Goal: Task Accomplishment & Management: Manage account settings

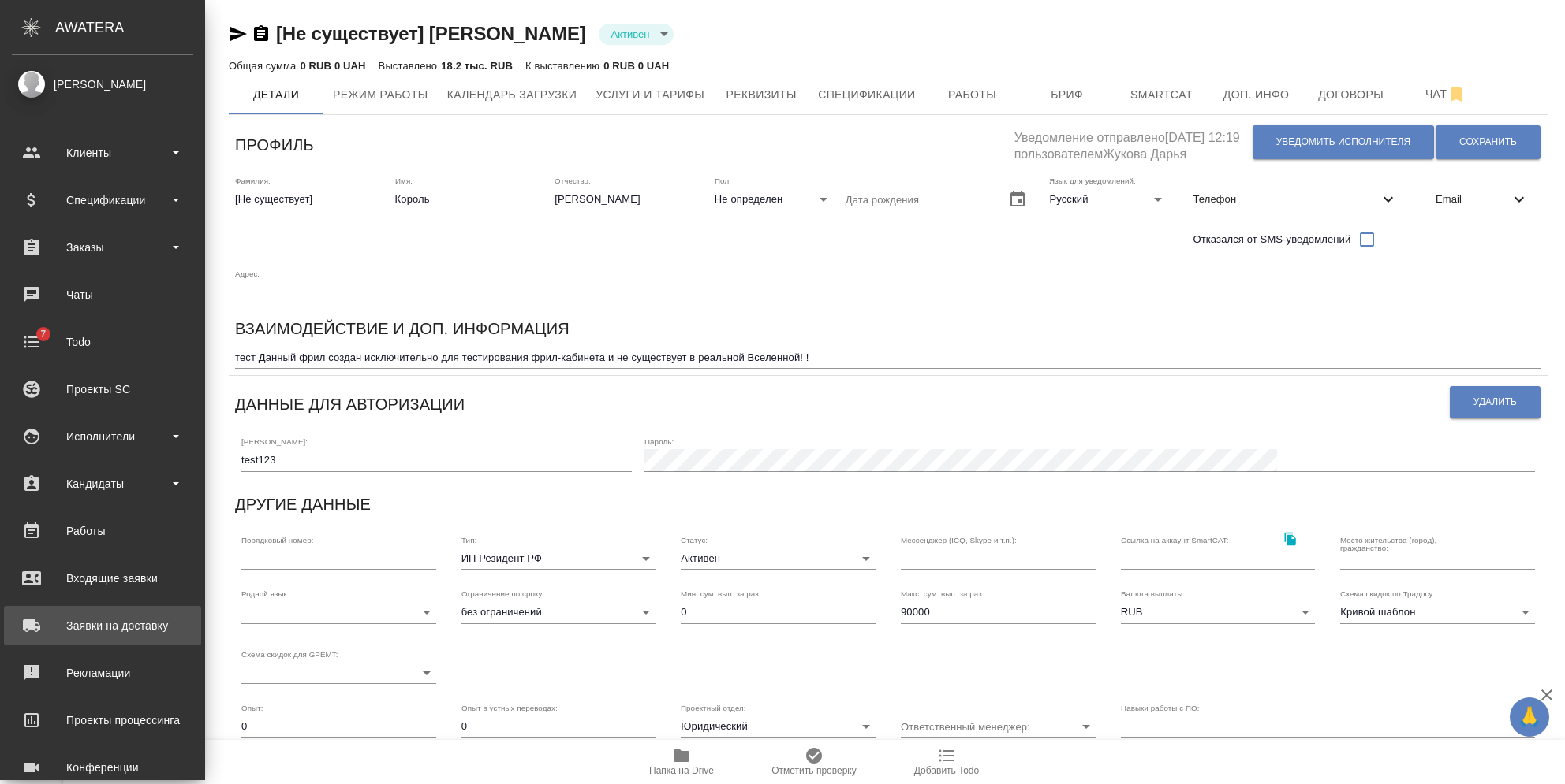
scroll to position [124, 0]
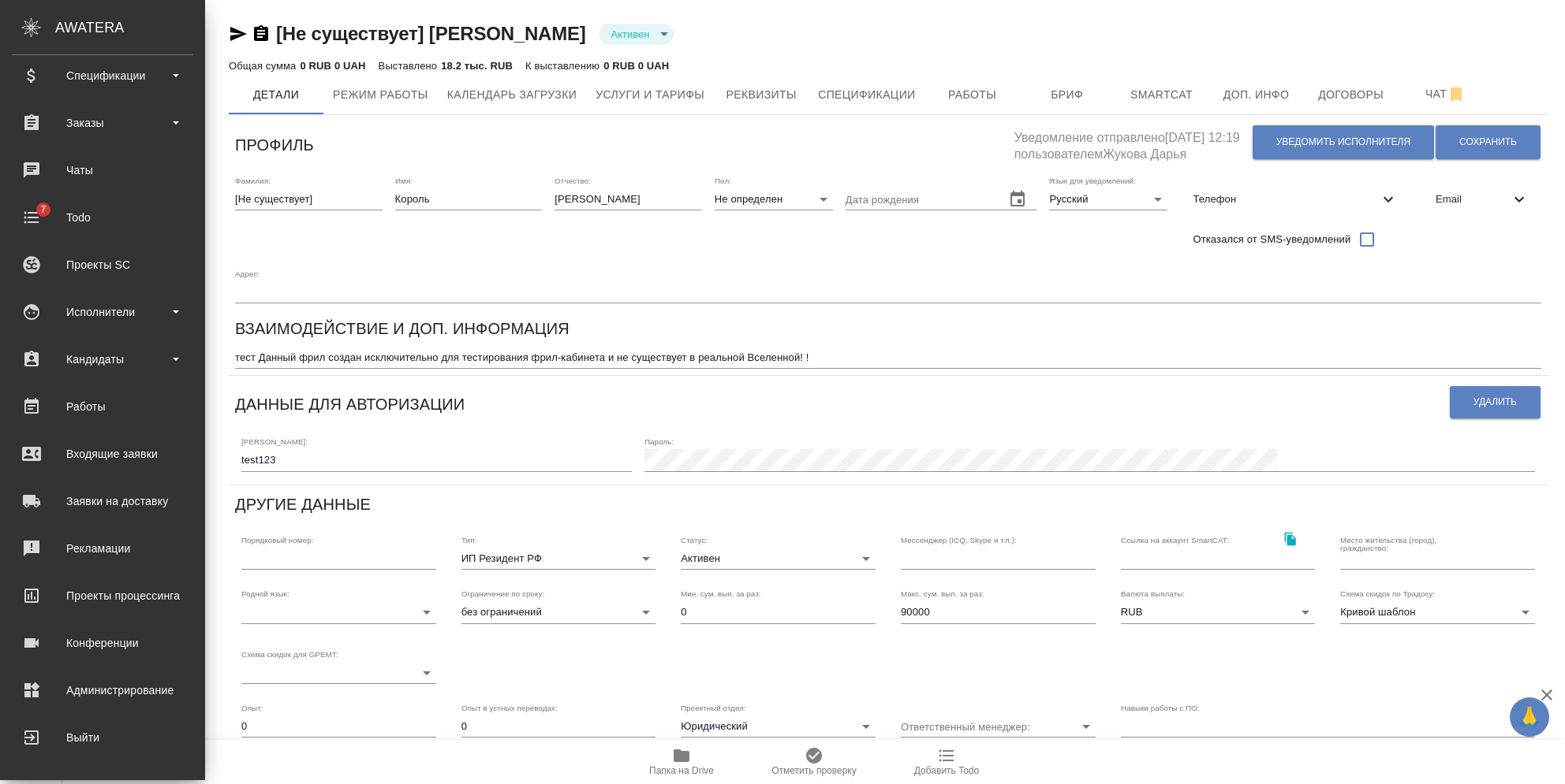
drag, startPoint x: 127, startPoint y: 457, endPoint x: 245, endPoint y: 458, distance: 118.0
click at [127, 457] on div "Входящие заявки" at bounding box center [102, 454] width 181 height 23
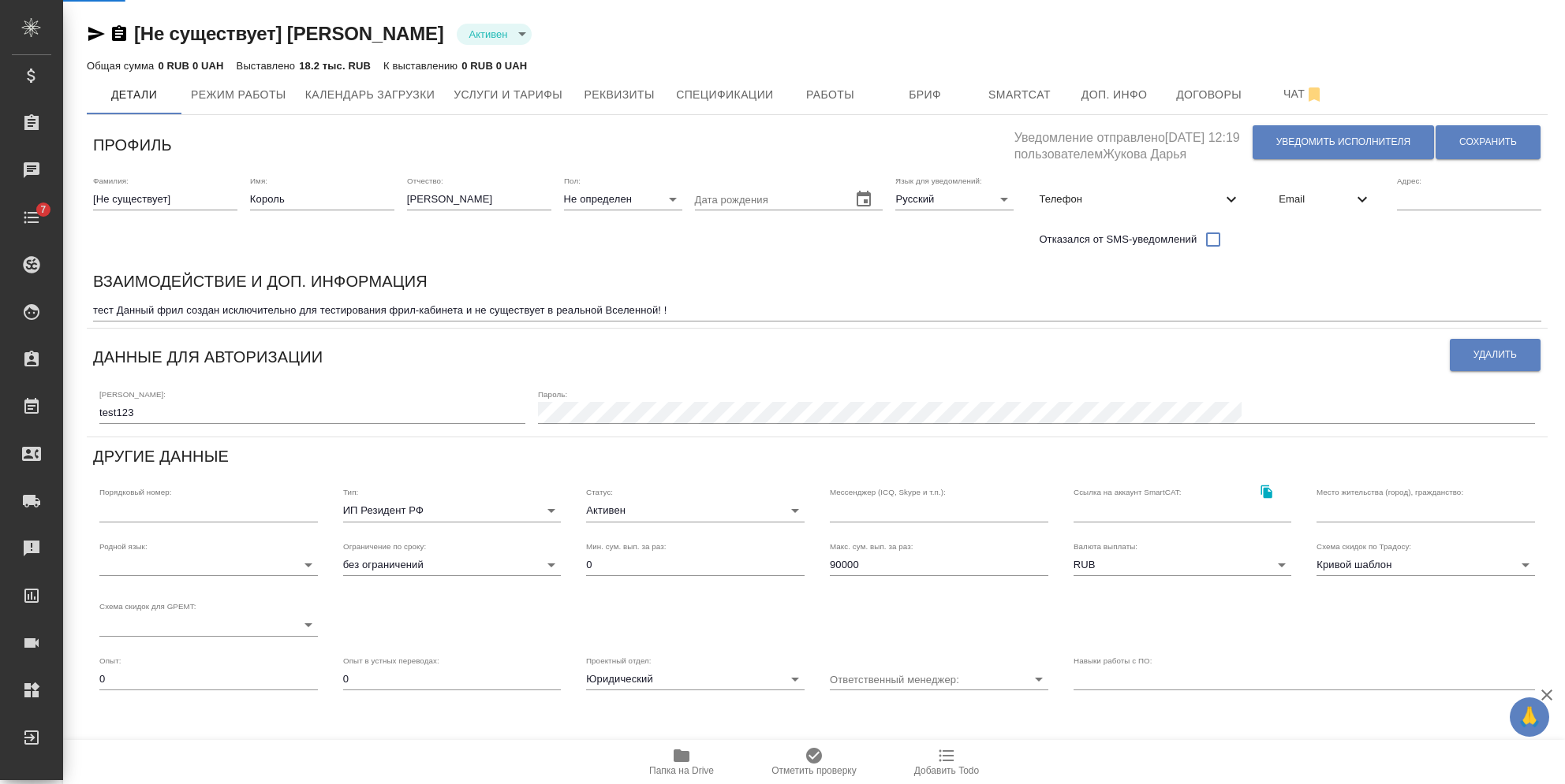
select select "RU"
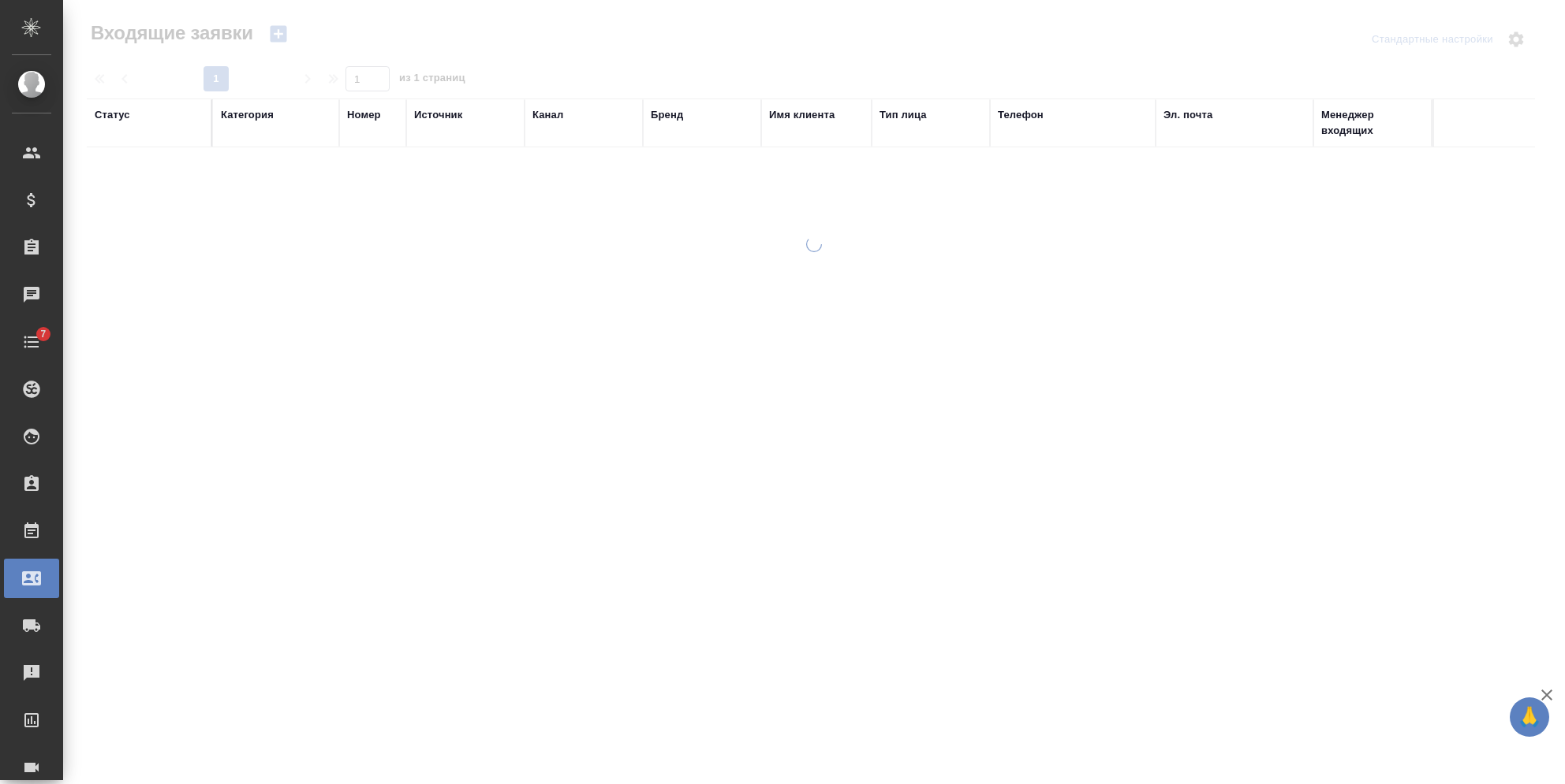
click at [666, 115] on div "Бренд" at bounding box center [666, 115] width 32 height 16
click at [678, 139] on div "Бренд" at bounding box center [701, 123] width 103 height 31
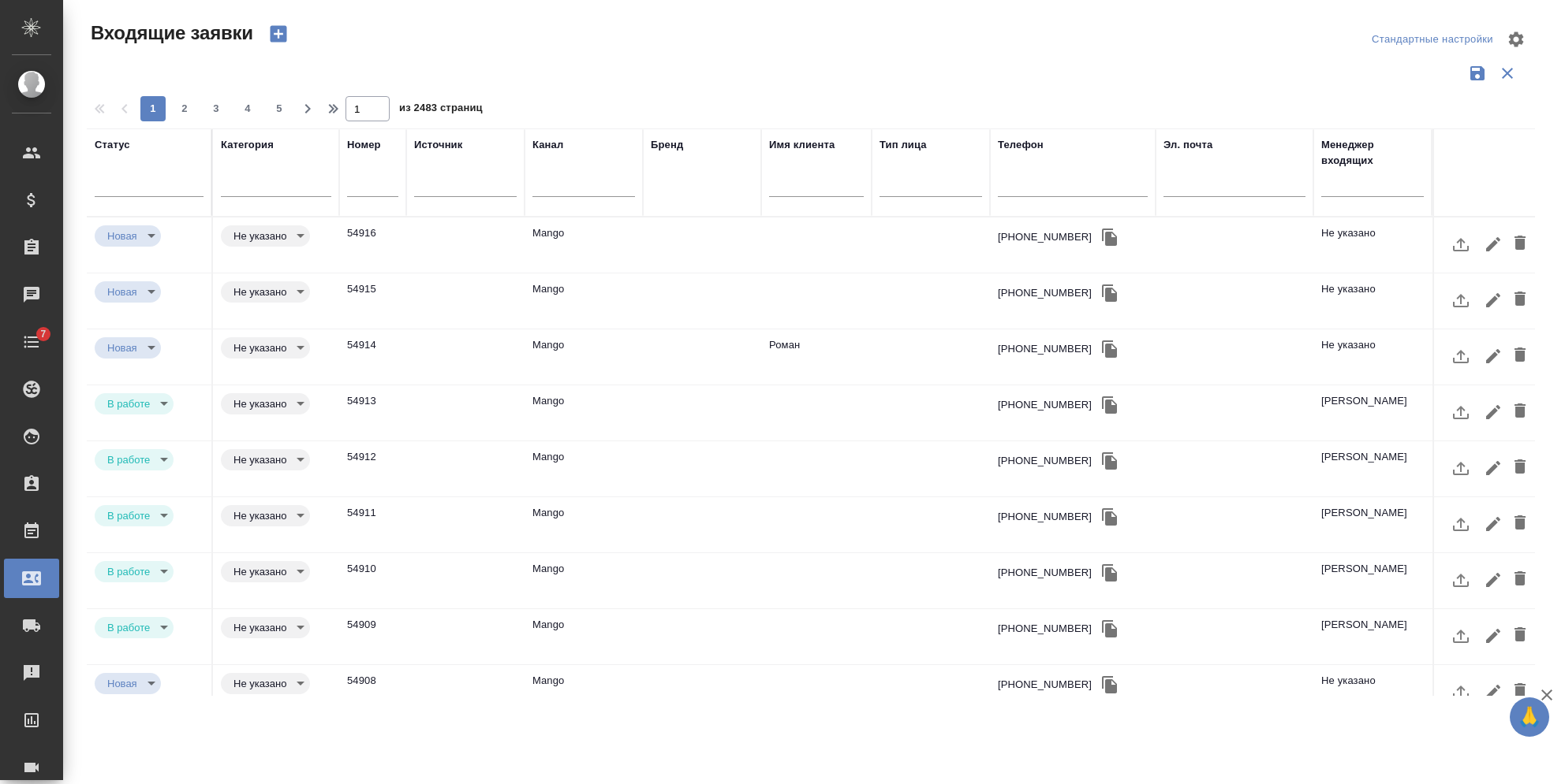
click at [678, 184] on div "Бренд" at bounding box center [701, 172] width 103 height 70
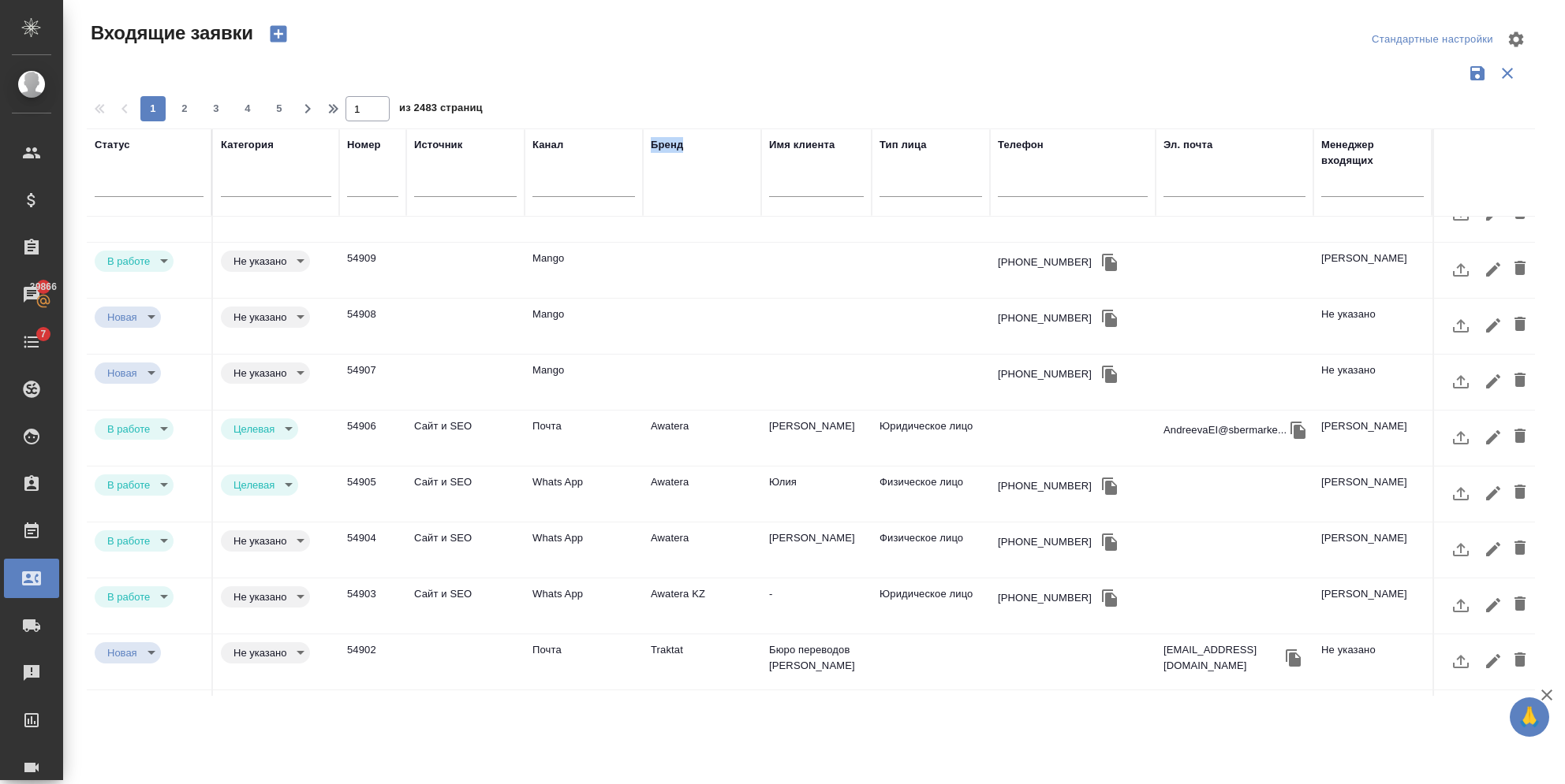
scroll to position [237, 0]
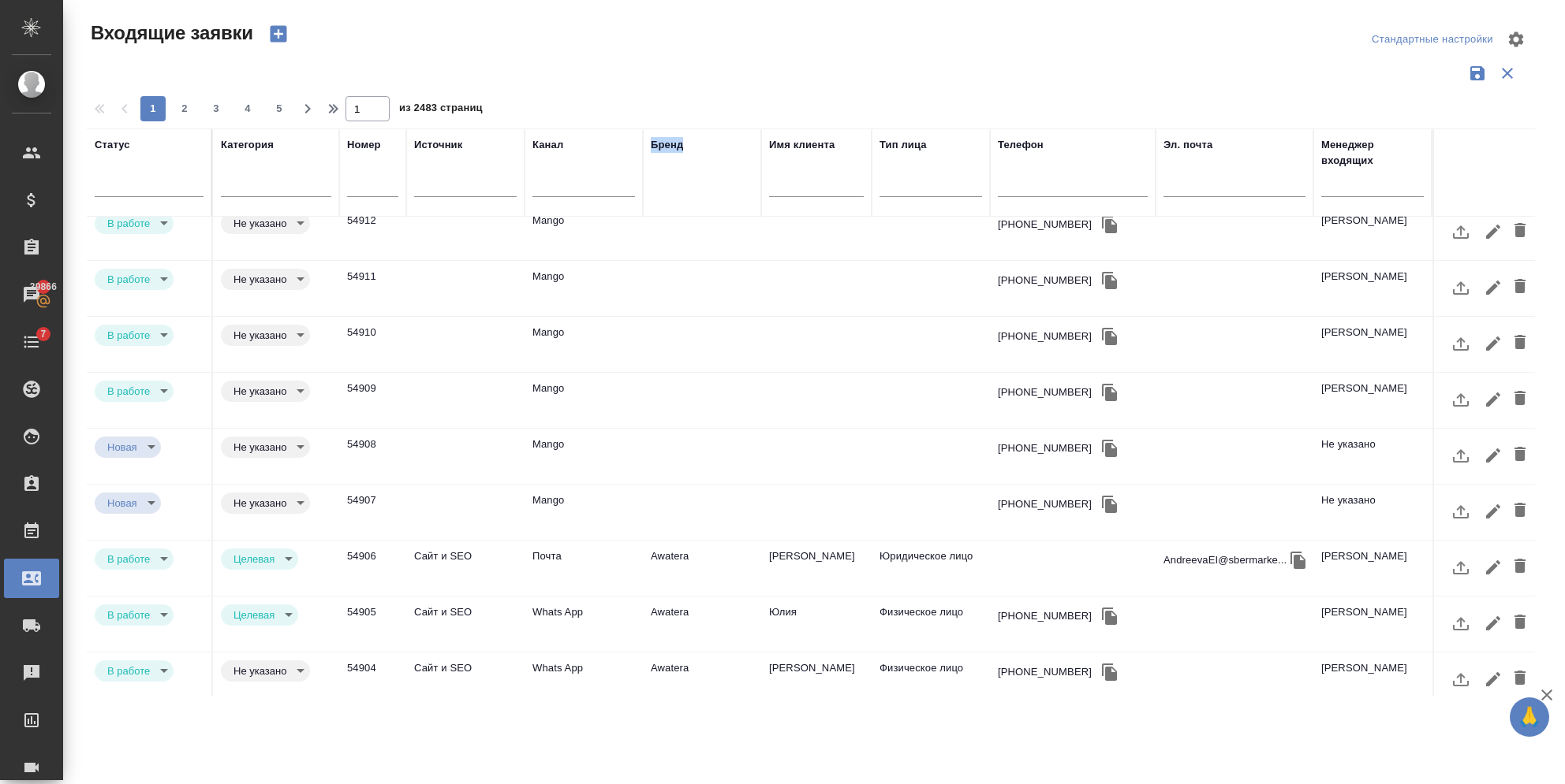
click at [698, 159] on div "Бренд" at bounding box center [701, 172] width 103 height 70
click at [1442, 171] on div at bounding box center [1484, 172] width 85 height 70
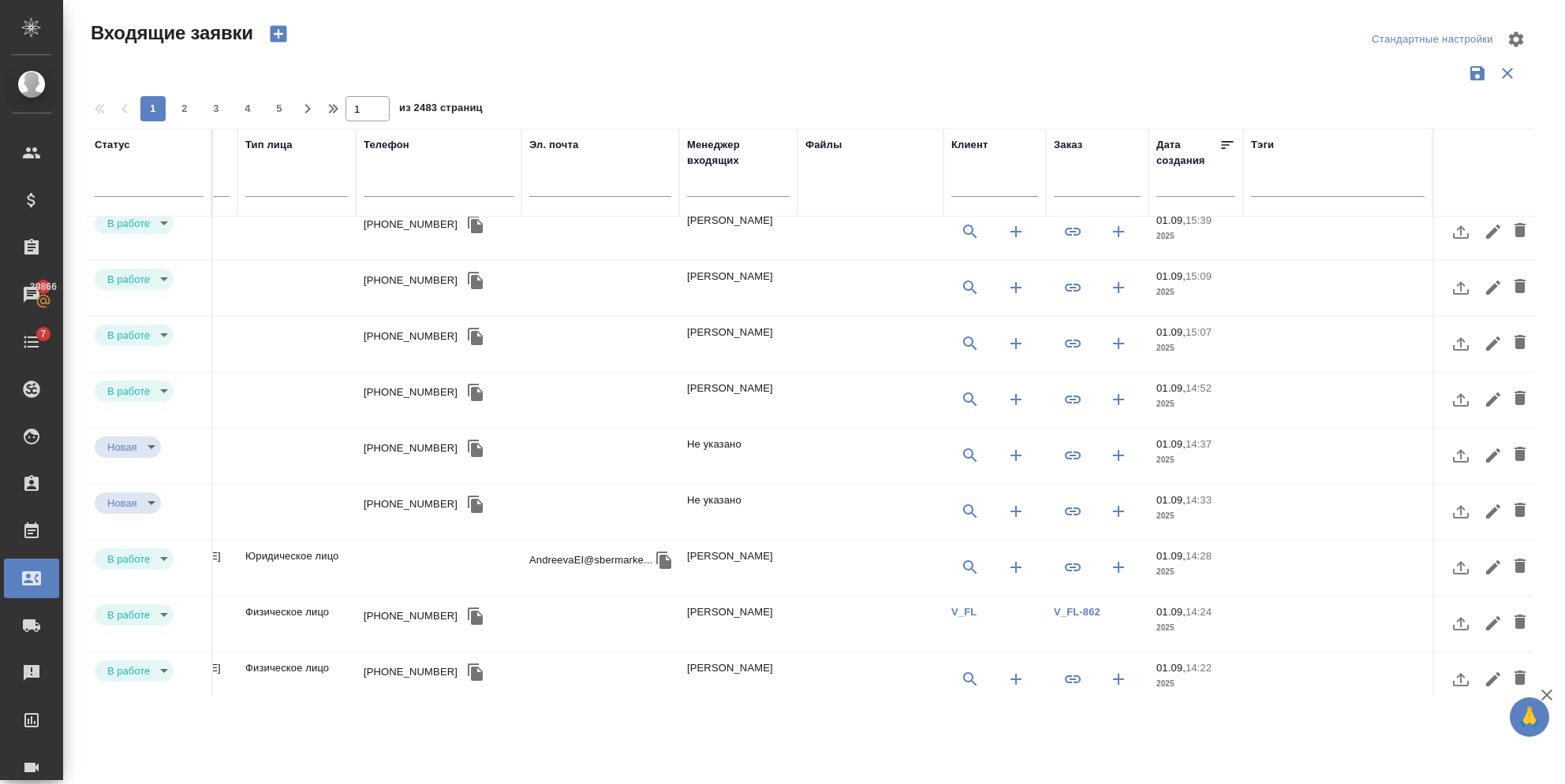
click at [857, 176] on div "Файлы" at bounding box center [870, 172] width 130 height 70
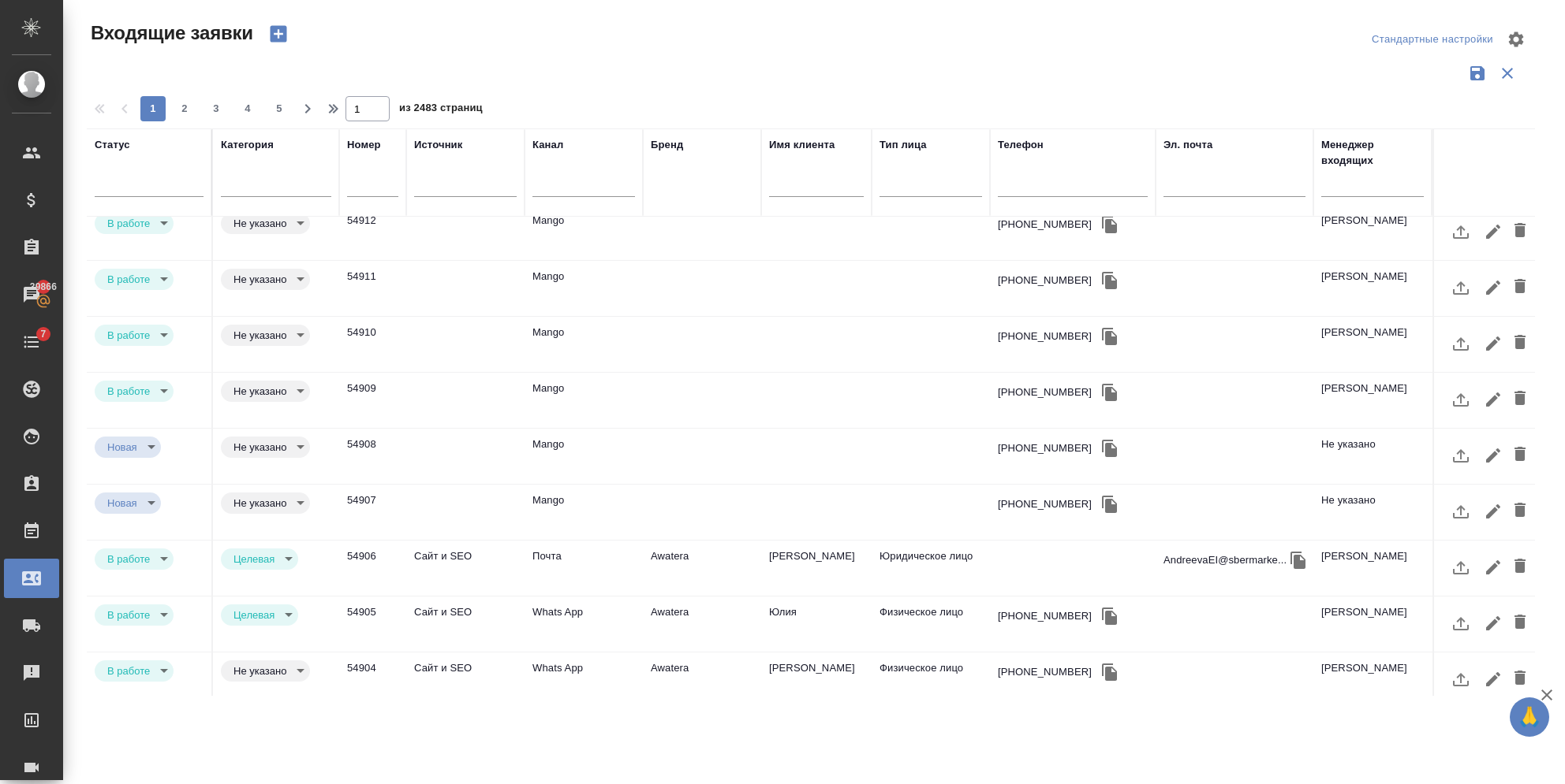
click at [690, 144] on div "Бренд" at bounding box center [701, 145] width 103 height 16
click at [672, 149] on div "Бренд" at bounding box center [666, 145] width 32 height 16
click at [672, 36] on td at bounding box center [701, 9] width 119 height 55
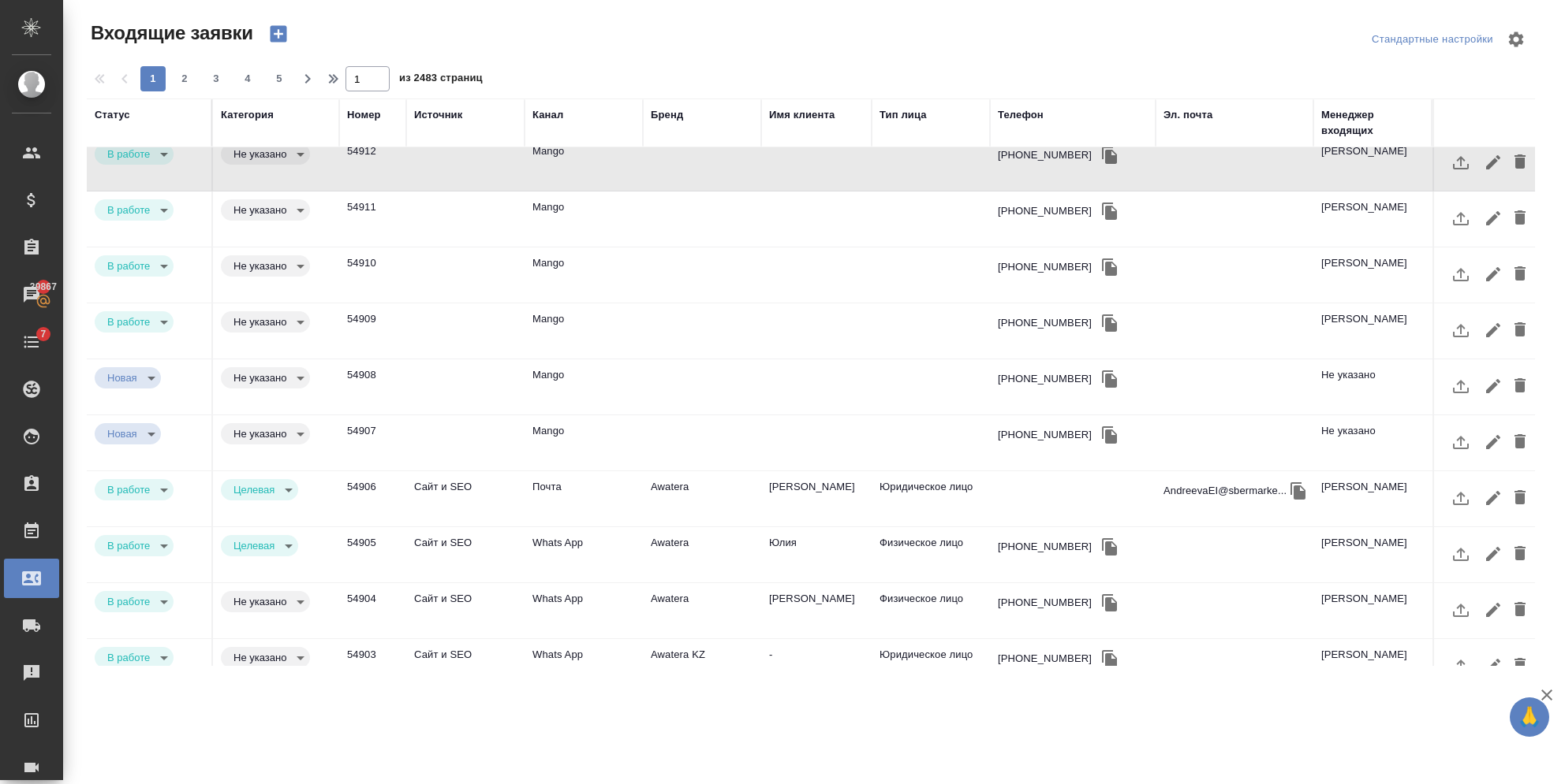
click at [684, 112] on div "Бренд" at bounding box center [701, 115] width 103 height 16
click at [688, 117] on div "Бренд" at bounding box center [701, 115] width 103 height 16
click at [675, 123] on div "Бренд" at bounding box center [701, 123] width 103 height 31
click at [669, 115] on div "Бренд" at bounding box center [666, 115] width 32 height 16
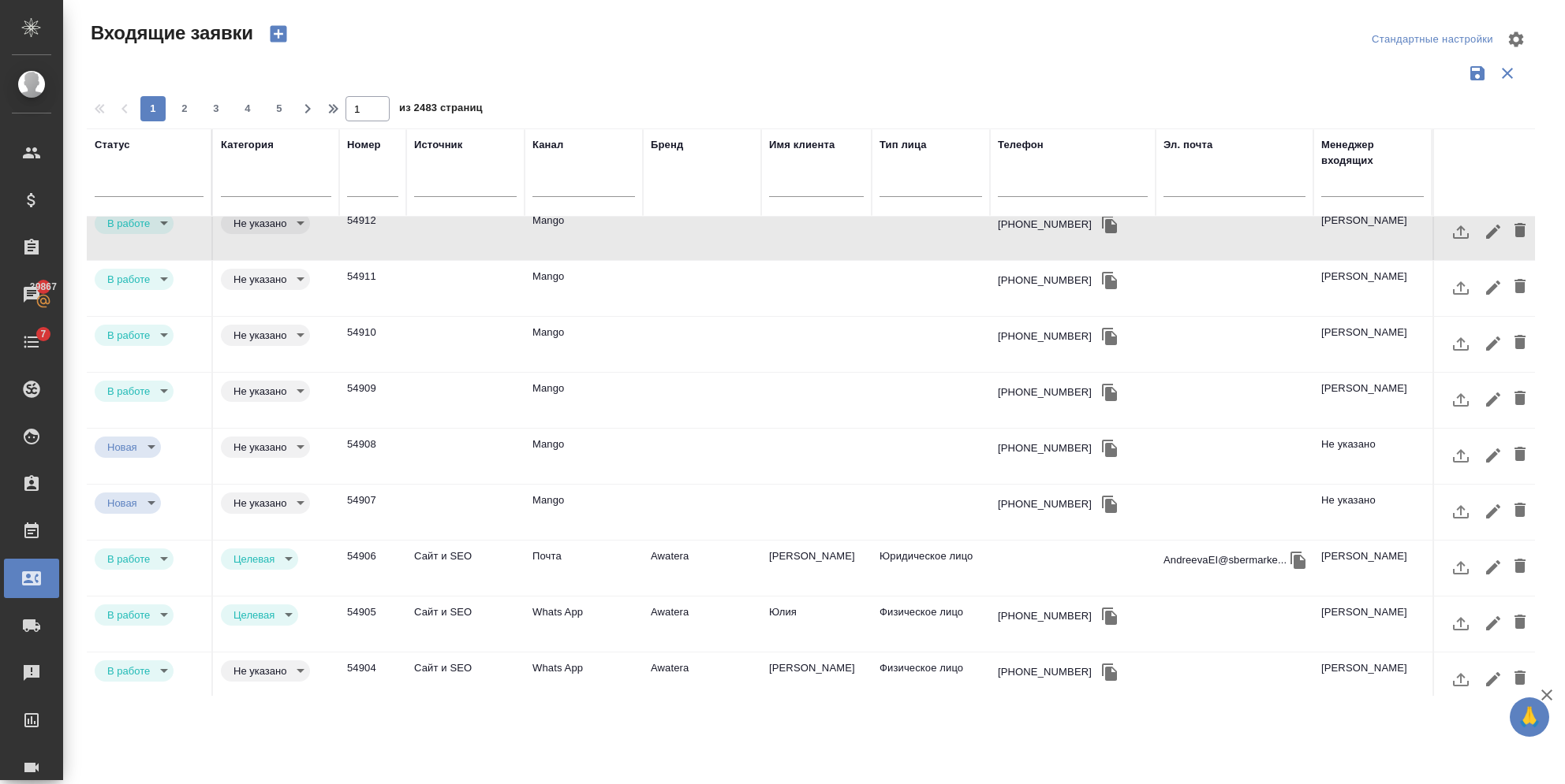
click at [677, 180] on div "Бренд" at bounding box center [701, 172] width 103 height 70
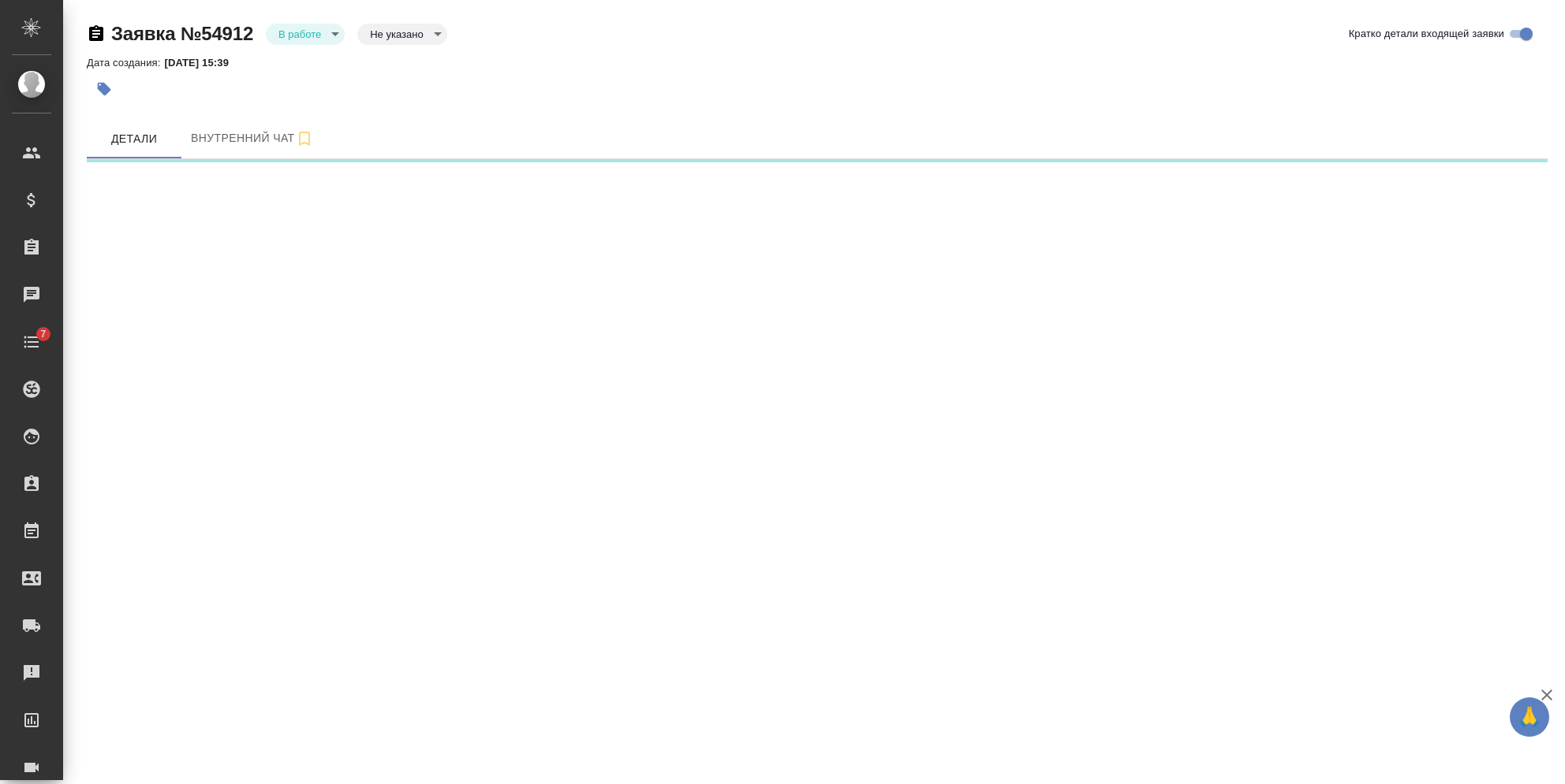
select select "RU"
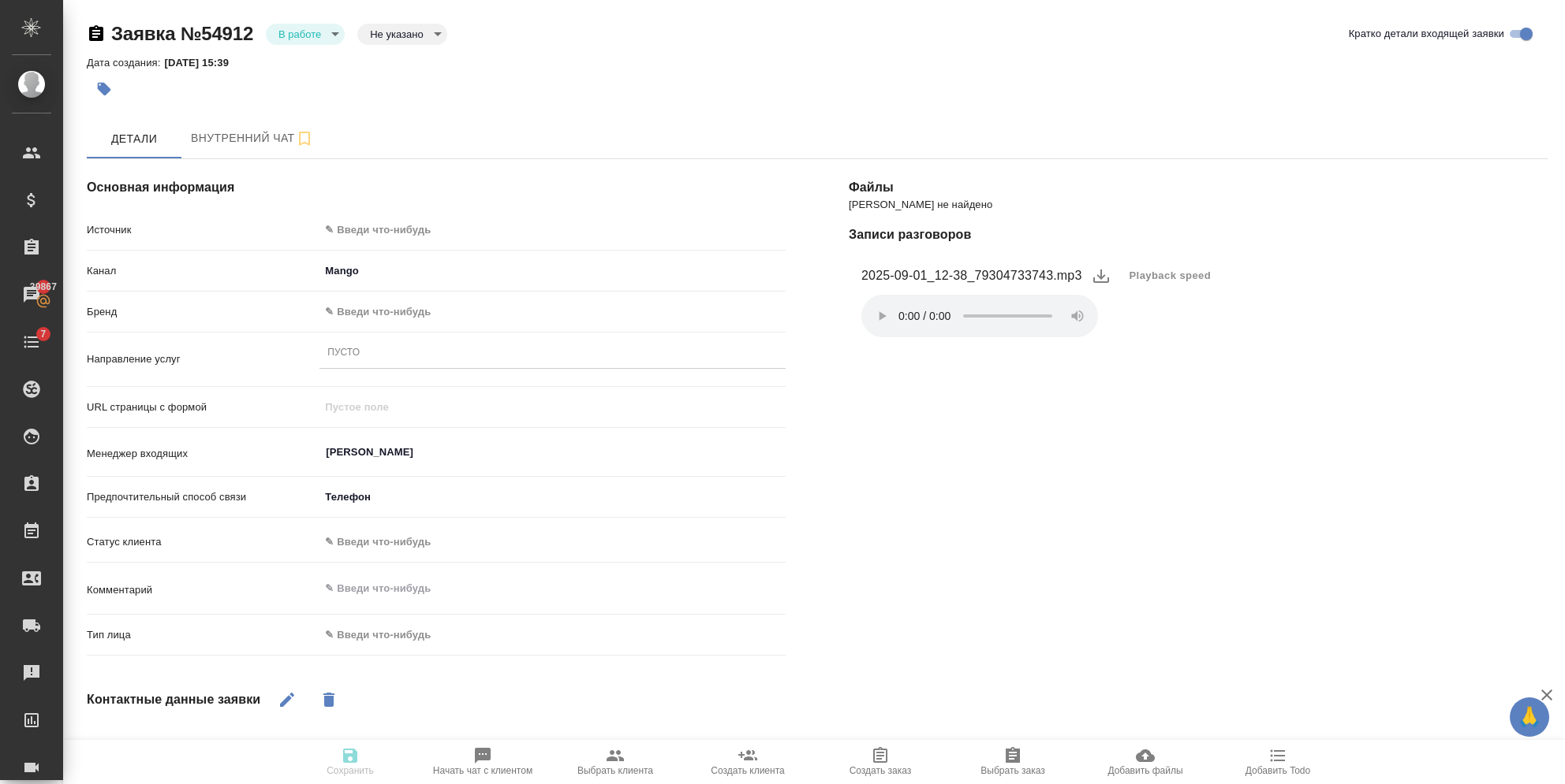
type textarea "x"
